Goal: Use online tool/utility: Utilize a website feature to perform a specific function

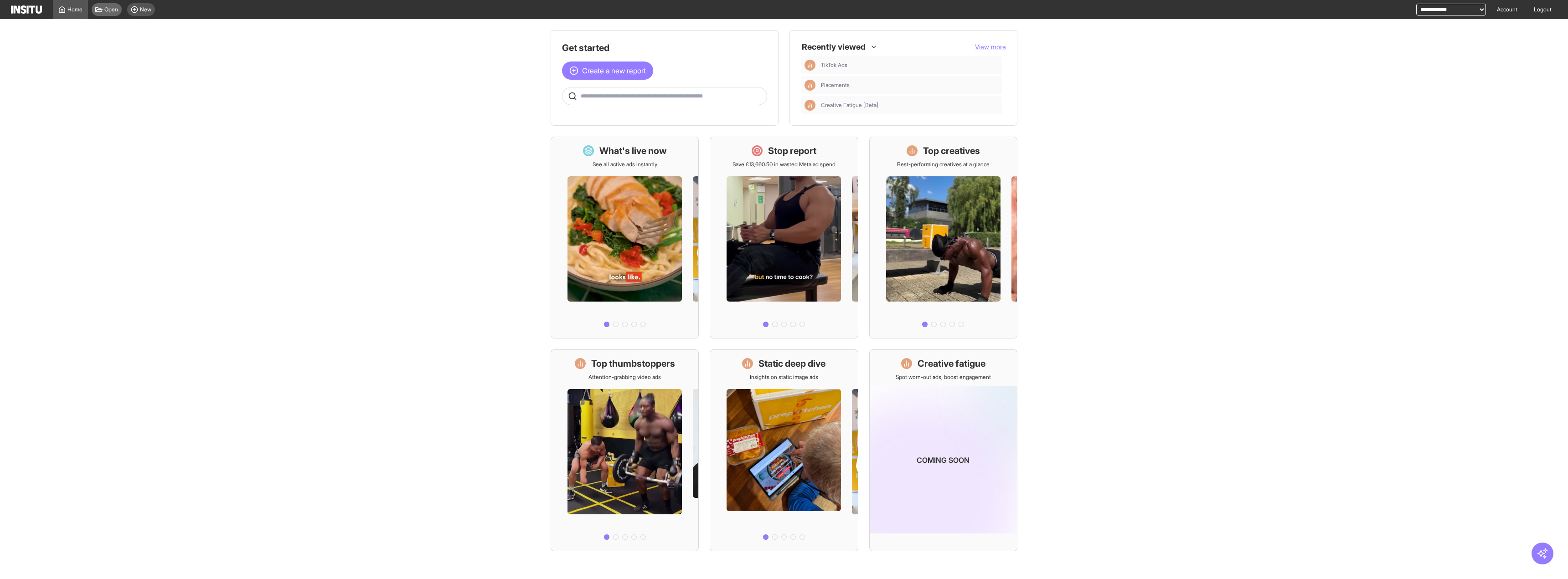
click at [119, 8] on div "Open" at bounding box center [107, 9] width 30 height 13
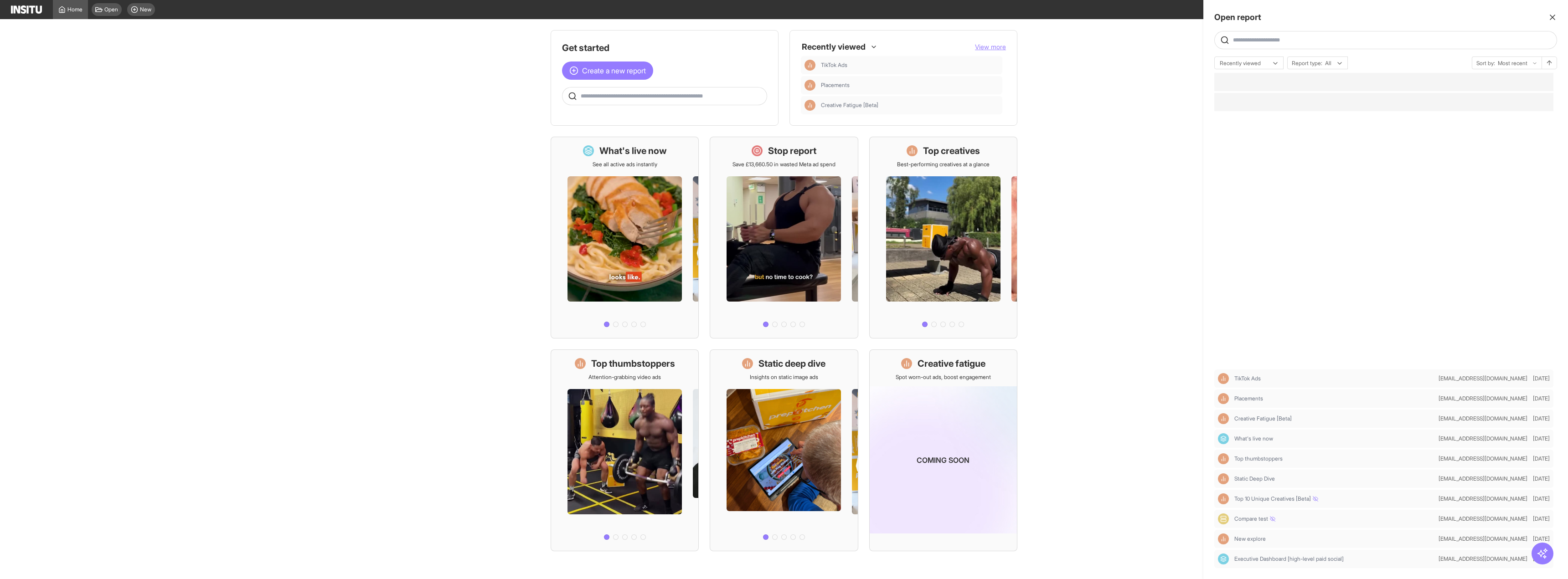
click at [142, 17] on div at bounding box center [784, 290] width 1568 height 579
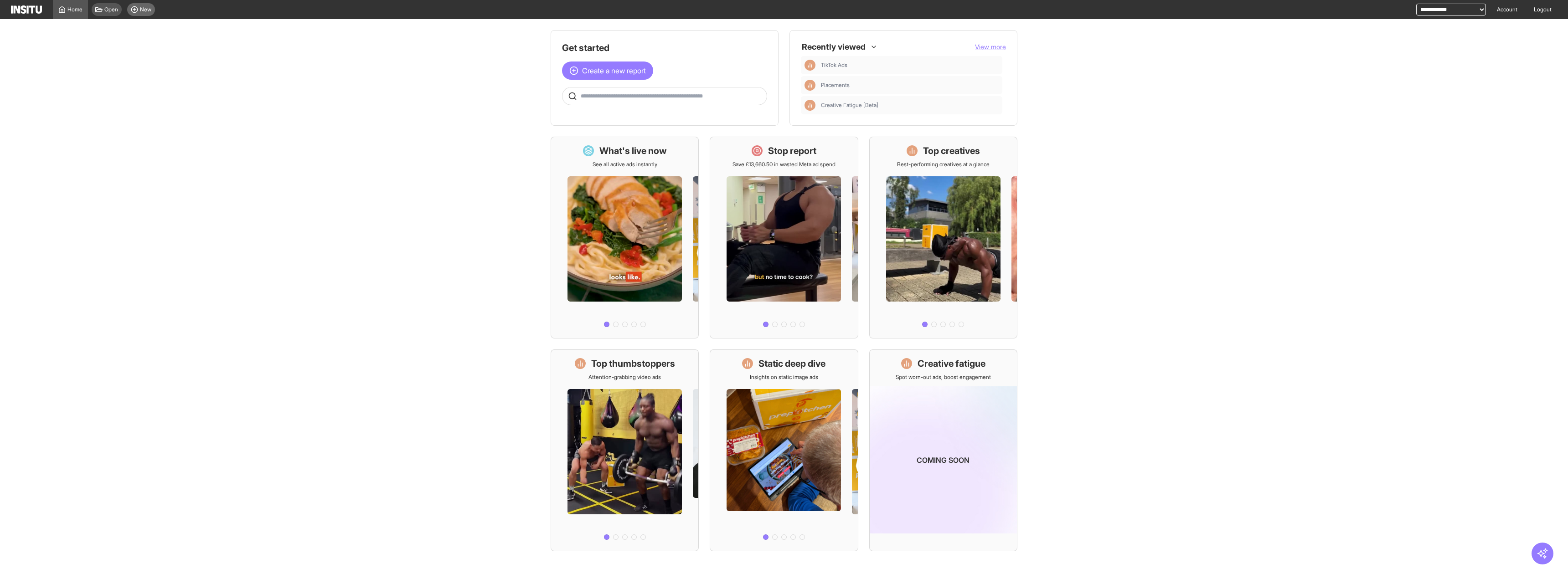
click at [146, 12] on span "New" at bounding box center [145, 10] width 12 height 7
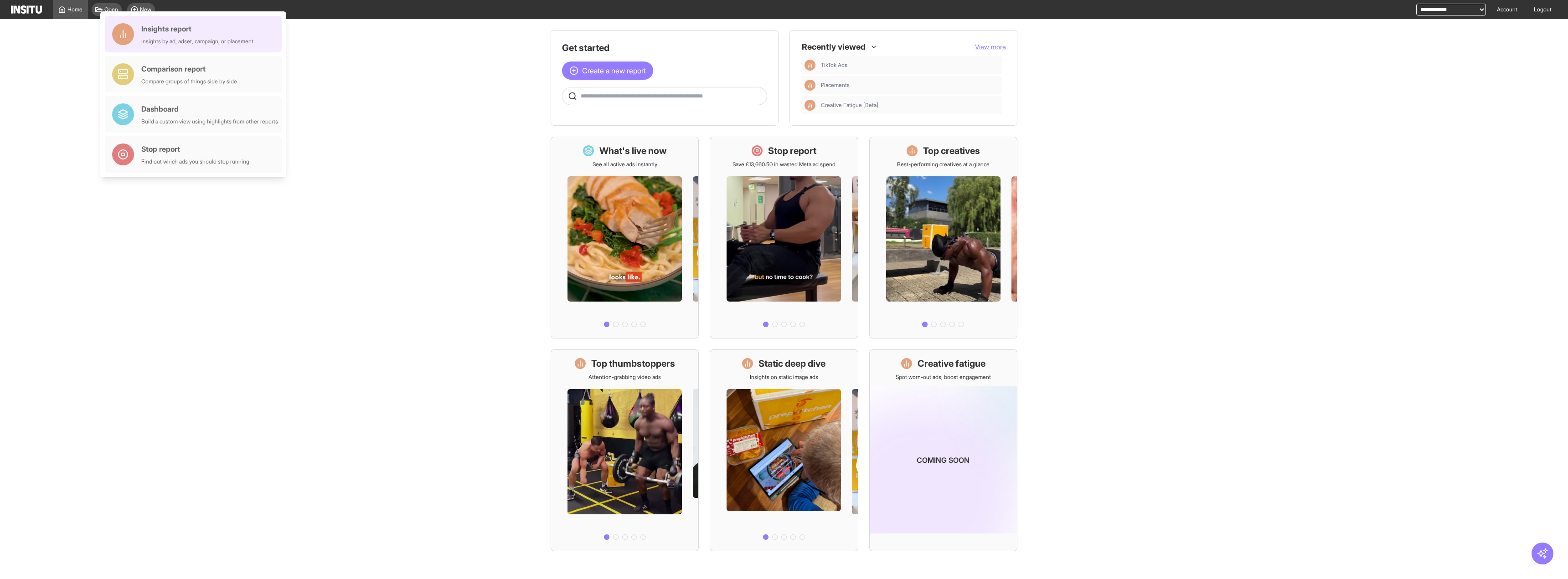
click at [176, 29] on div "Insights report" at bounding box center [197, 29] width 112 height 11
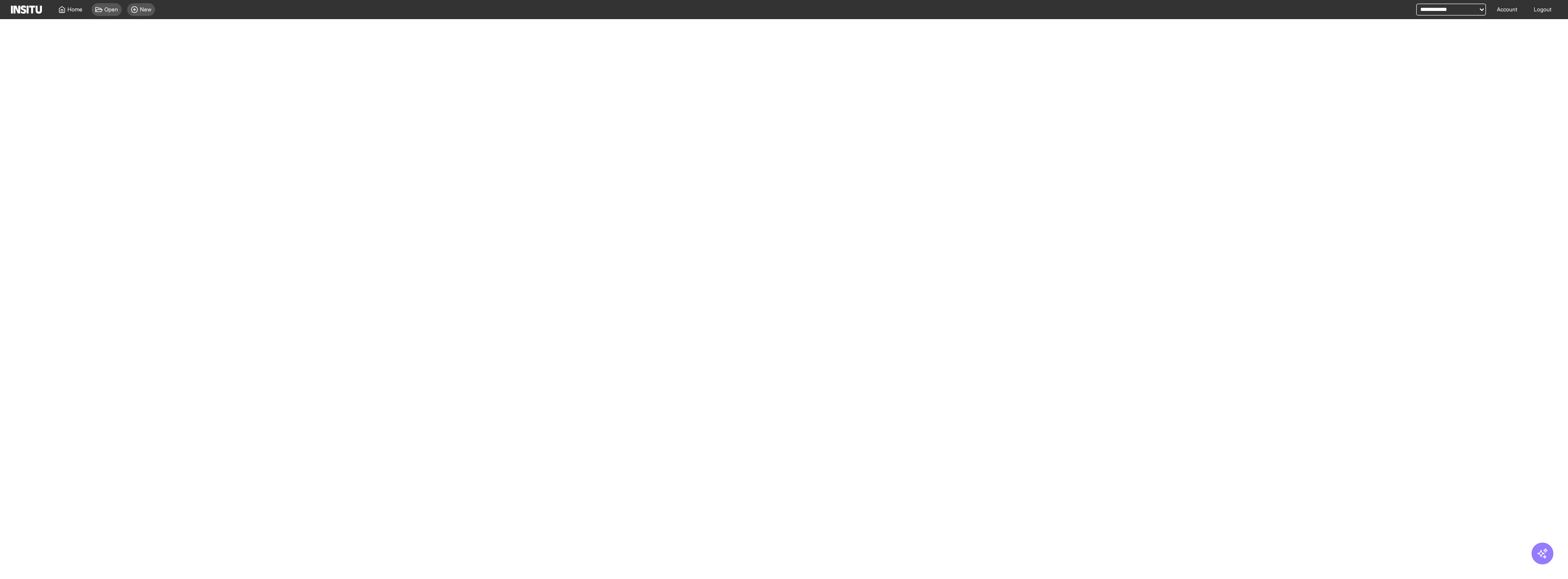
select select "**"
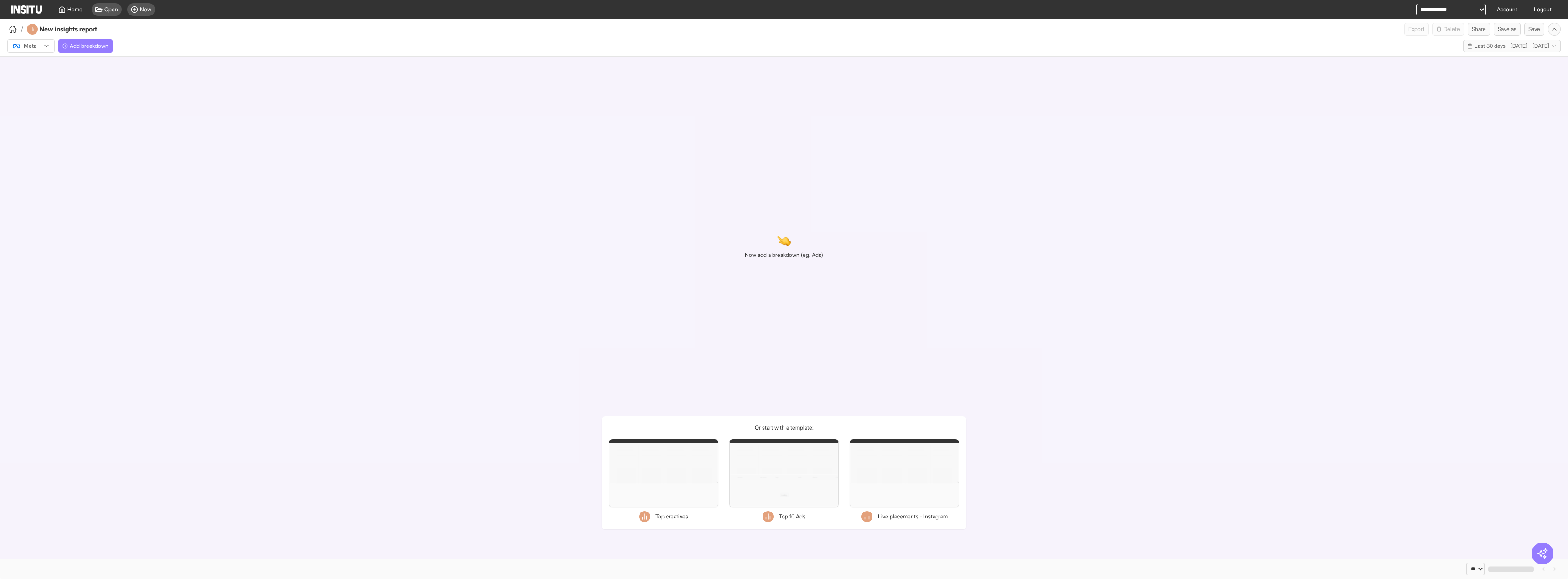
click at [47, 42] on div at bounding box center [46, 46] width 7 height 12
click at [37, 85] on span "TikTok" at bounding box center [32, 81] width 15 height 8
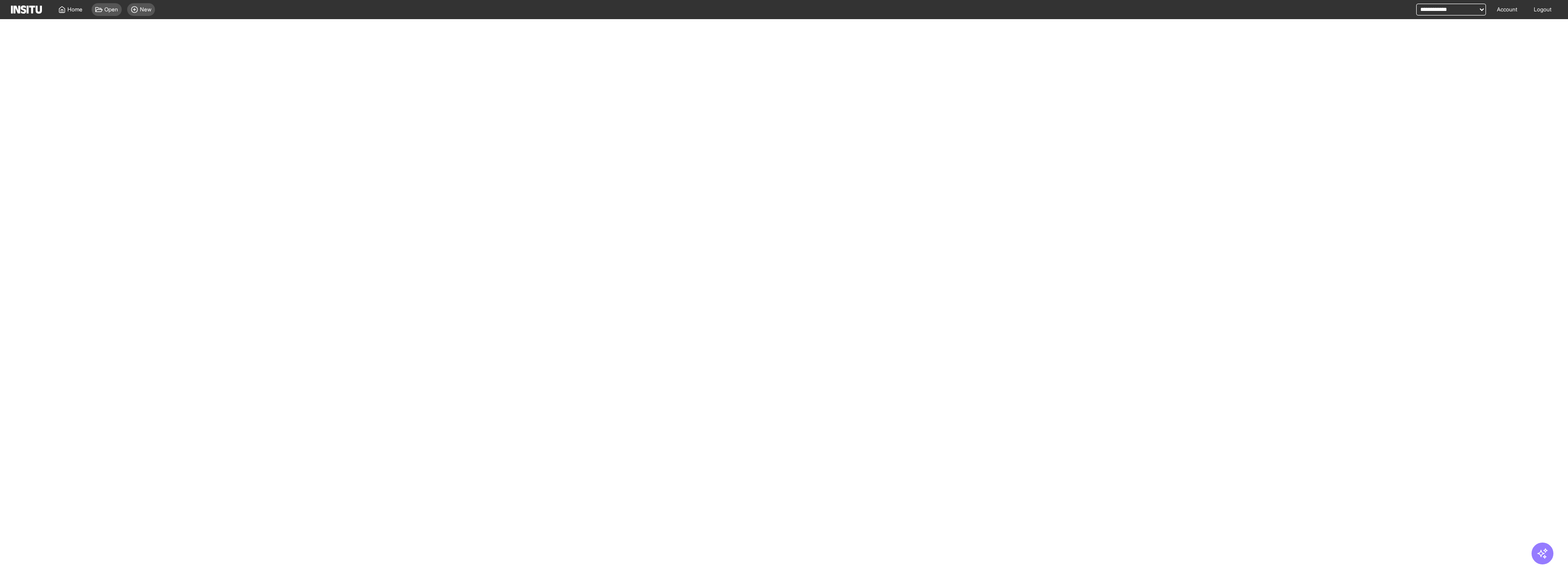
select select "**"
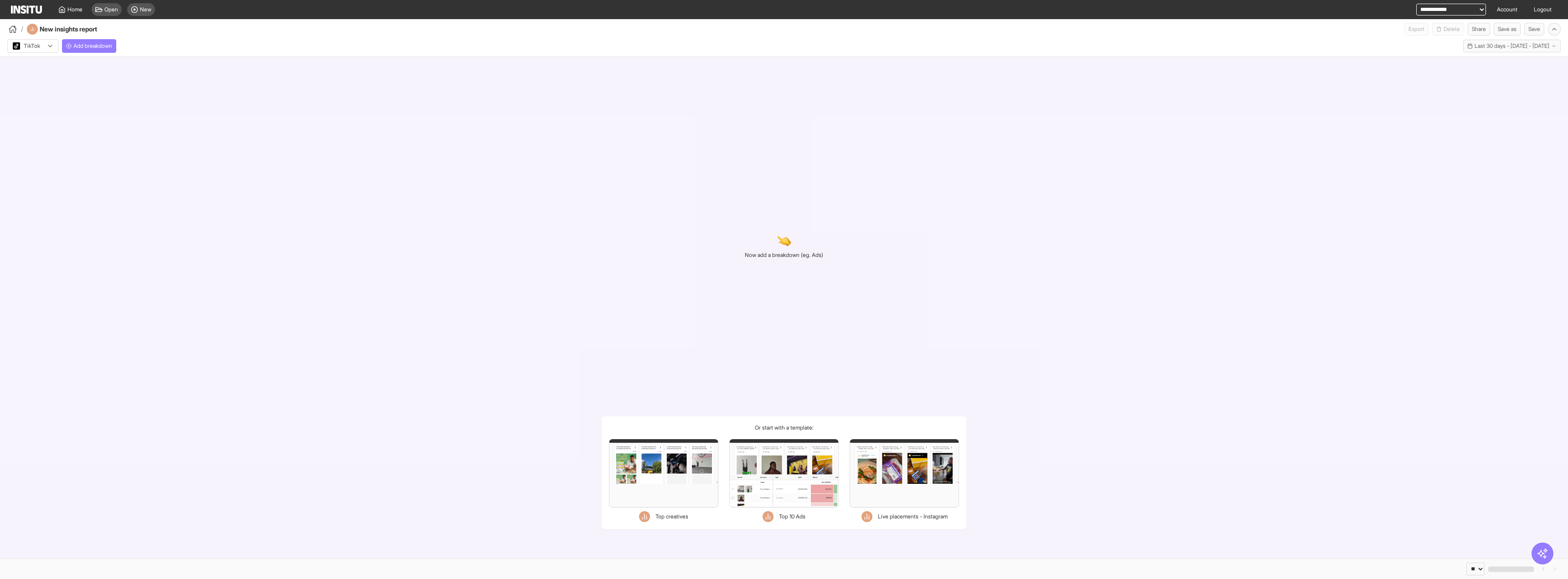
click at [110, 57] on div "TikTok Add breakdown Last 30 days - [DATE] - [DATE] [DATE] - [DATE]" at bounding box center [784, 46] width 1568 height 21
click at [110, 52] on button "Add breakdown" at bounding box center [89, 46] width 54 height 13
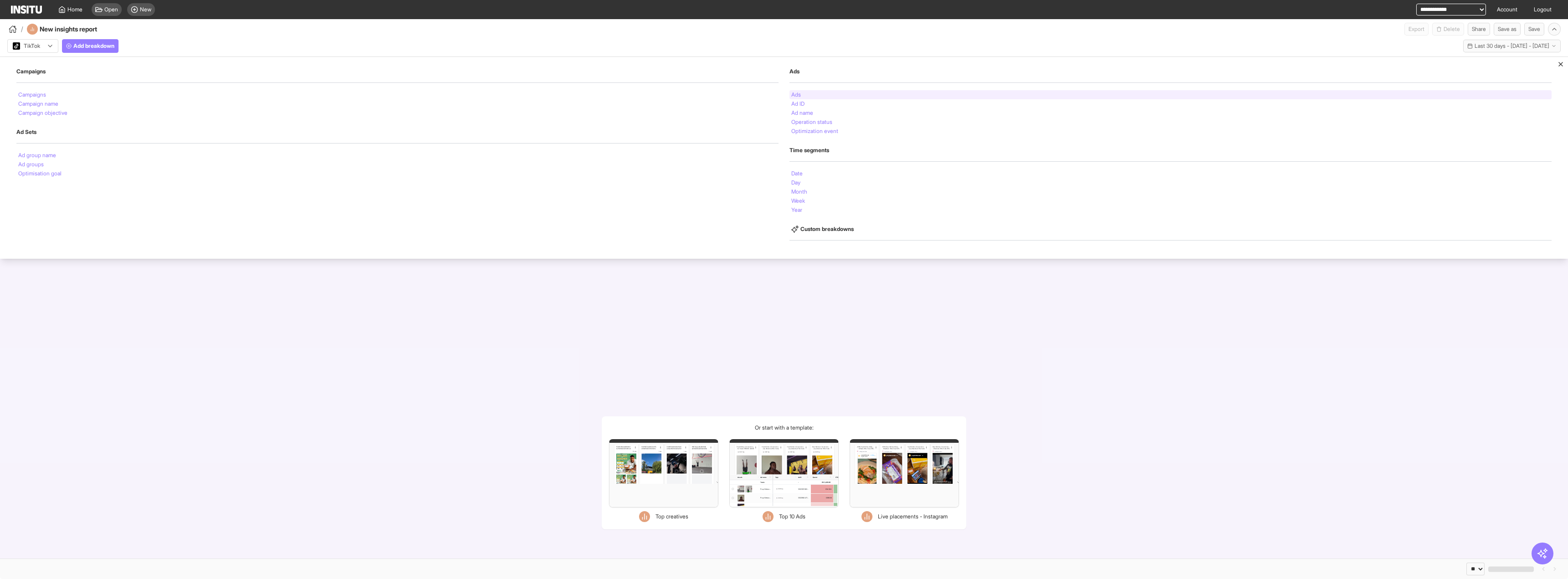
click at [841, 95] on div "Ads" at bounding box center [1171, 94] width 762 height 9
